Goal: Find specific page/section: Find specific page/section

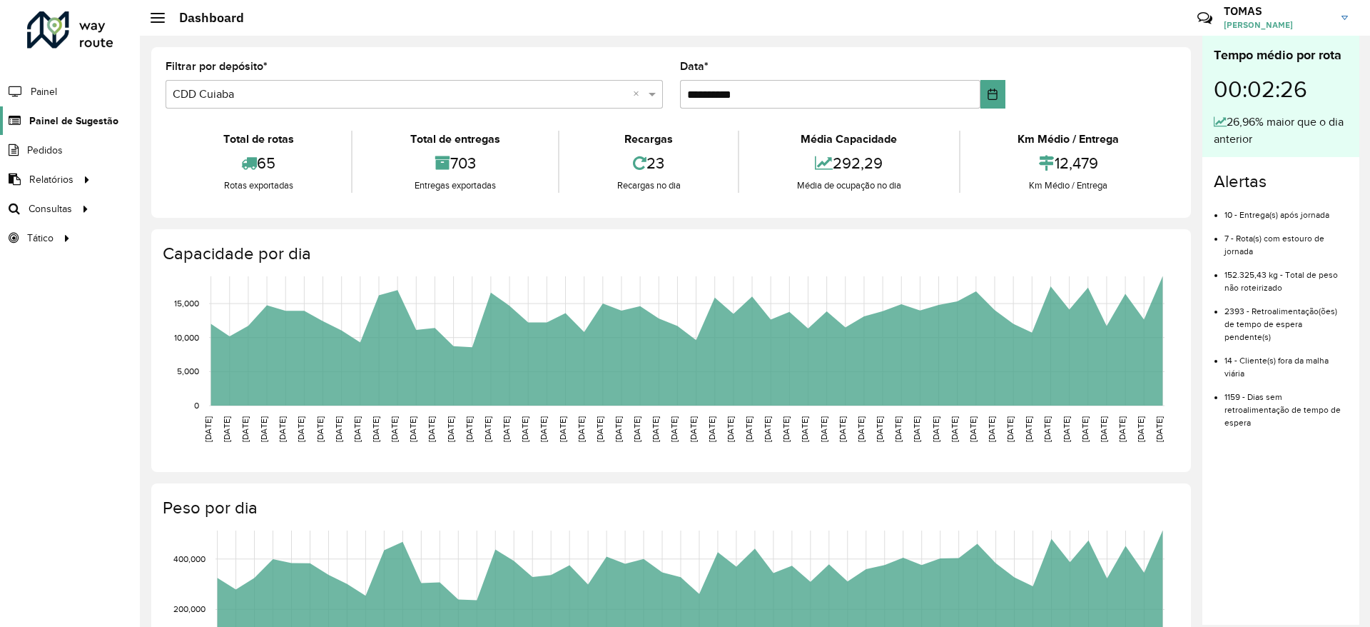
click at [61, 125] on span "Painel de Sugestão" at bounding box center [73, 120] width 89 height 15
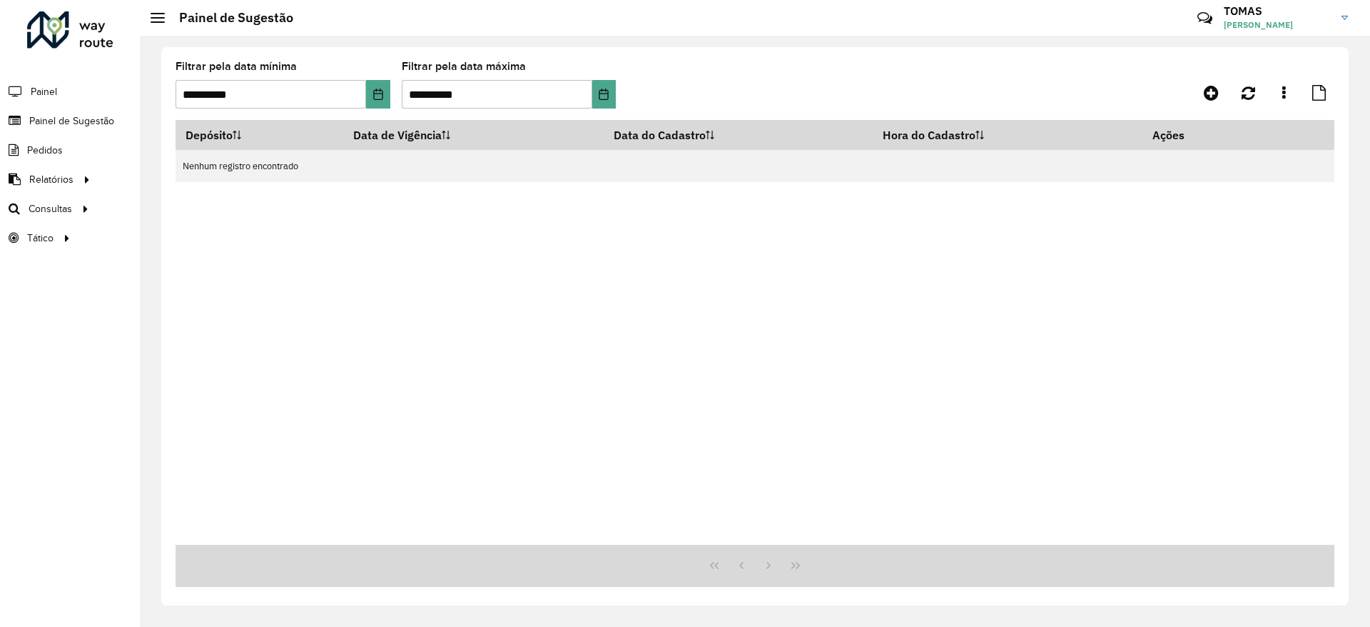
click at [62, 95] on li "Painel" at bounding box center [70, 91] width 140 height 30
click at [45, 87] on span "Painel" at bounding box center [45, 91] width 29 height 15
click at [1282, 91] on icon at bounding box center [1284, 93] width 4 height 16
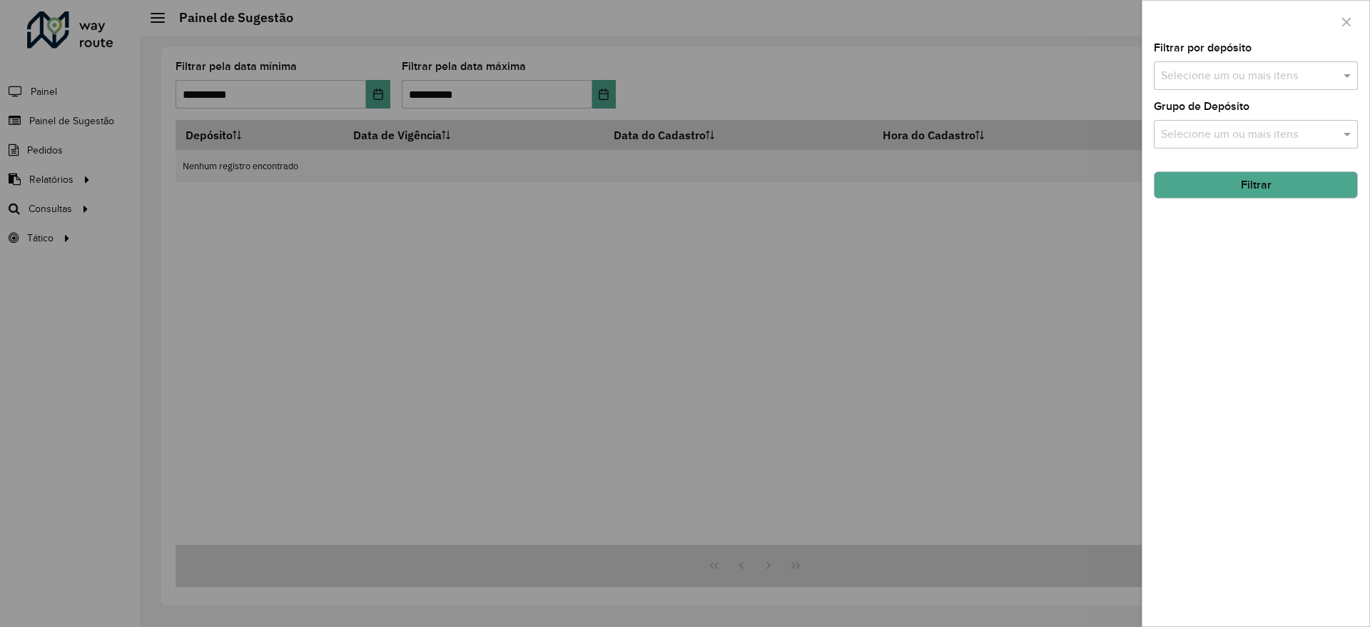
drag, startPoint x: 377, startPoint y: 292, endPoint x: 96, endPoint y: 218, distance: 291.5
click at [377, 293] on div at bounding box center [685, 313] width 1370 height 627
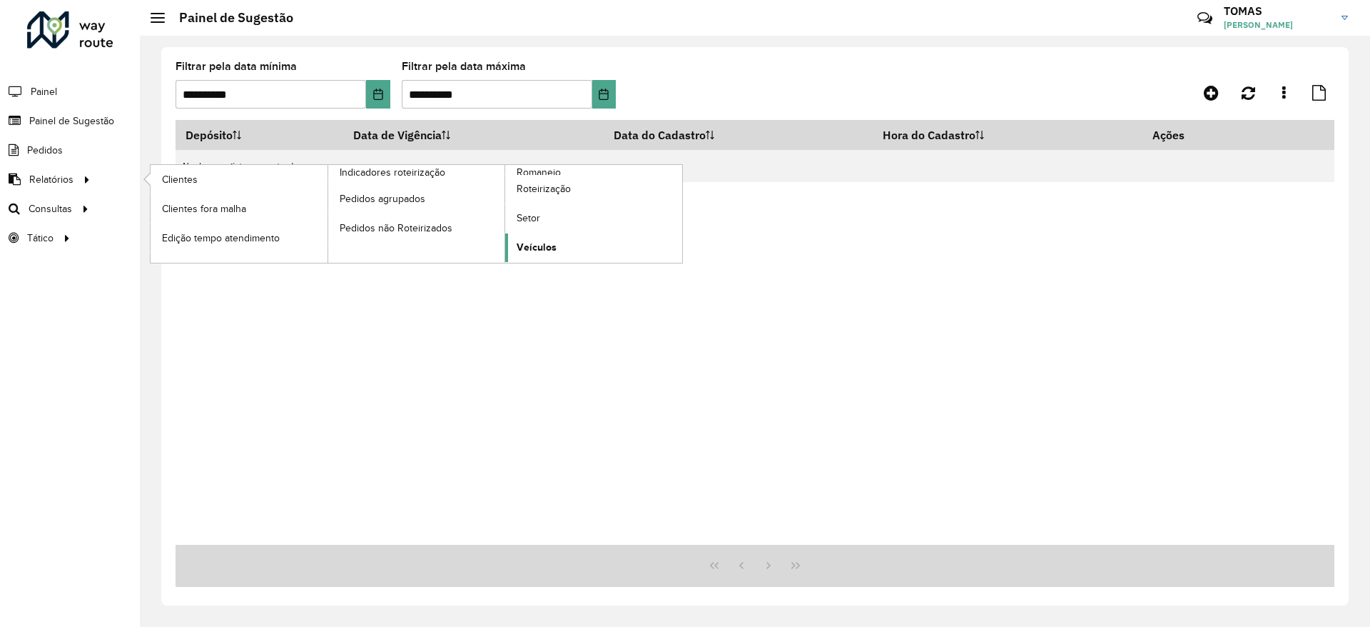
click at [536, 242] on span "Veículos" at bounding box center [537, 247] width 40 height 15
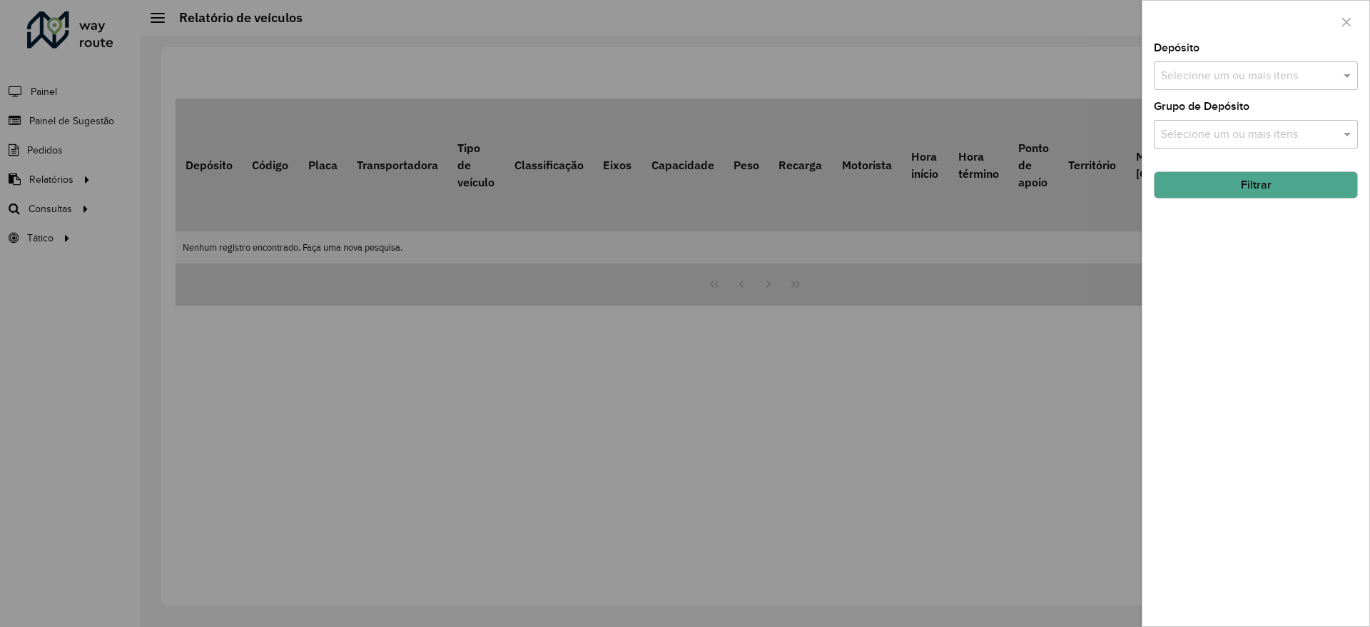
drag, startPoint x: 298, startPoint y: 316, endPoint x: 204, endPoint y: 304, distance: 95.0
click at [294, 315] on div at bounding box center [685, 313] width 1370 height 627
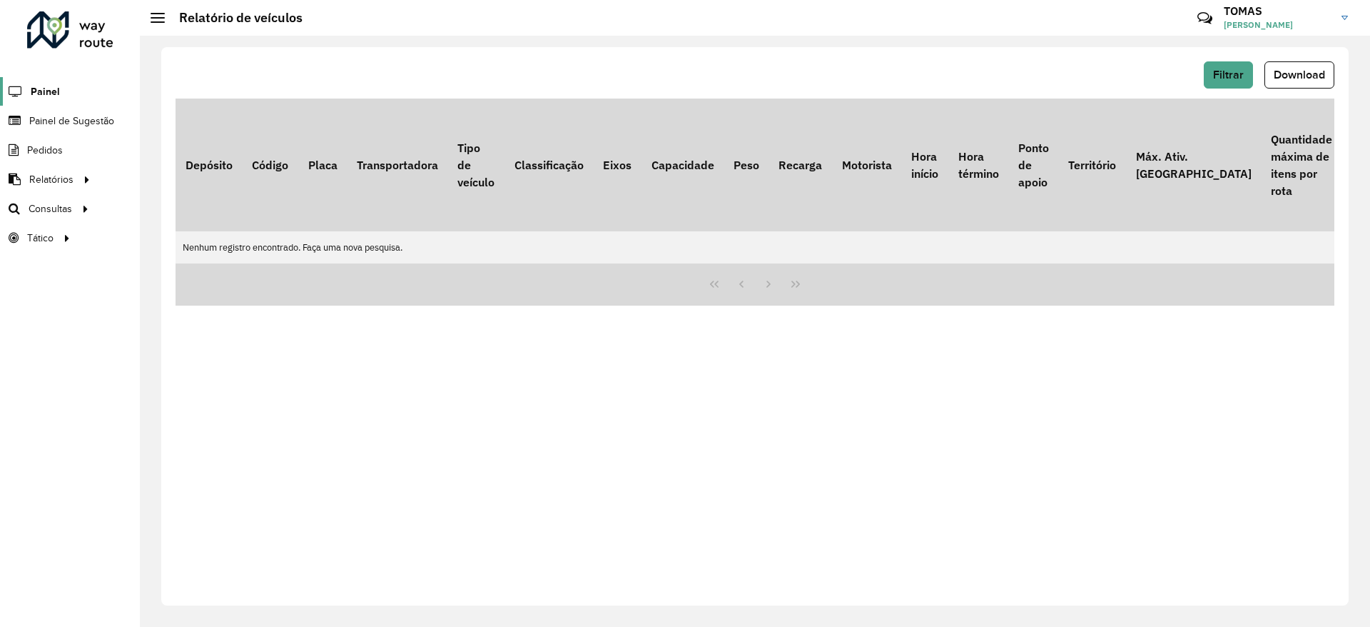
click at [40, 88] on span "Painel" at bounding box center [45, 91] width 29 height 15
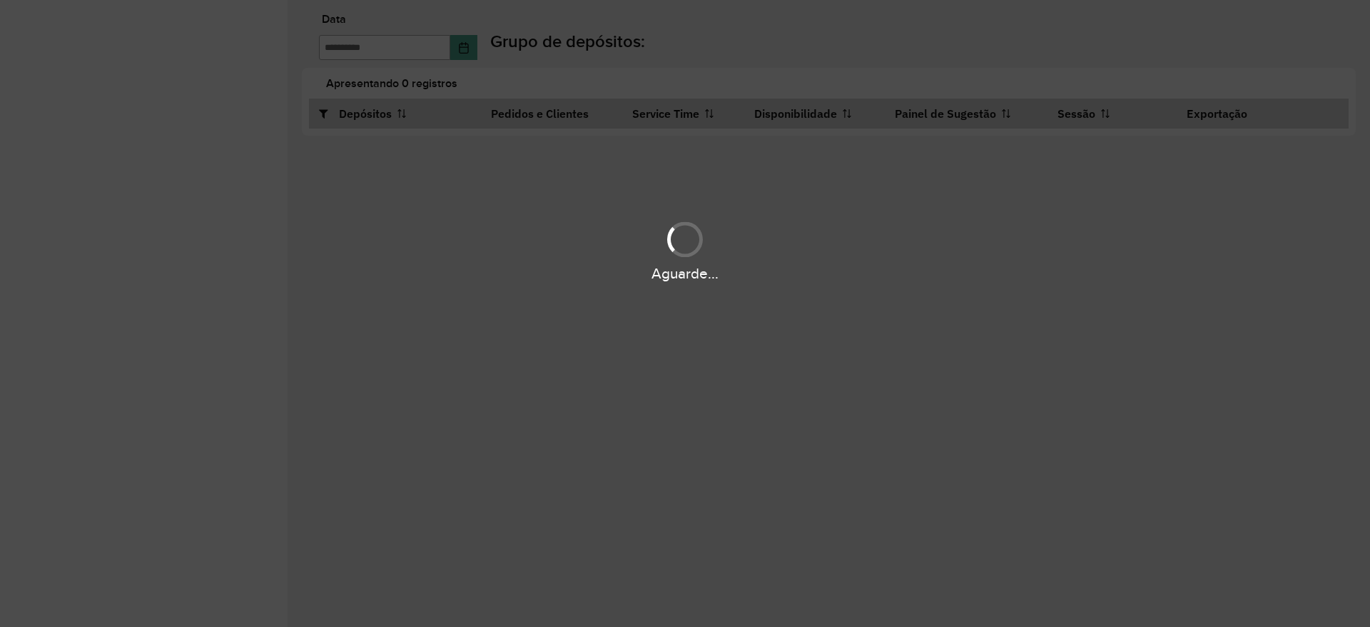
type input "**********"
